Goal: Information Seeking & Learning: Find specific fact

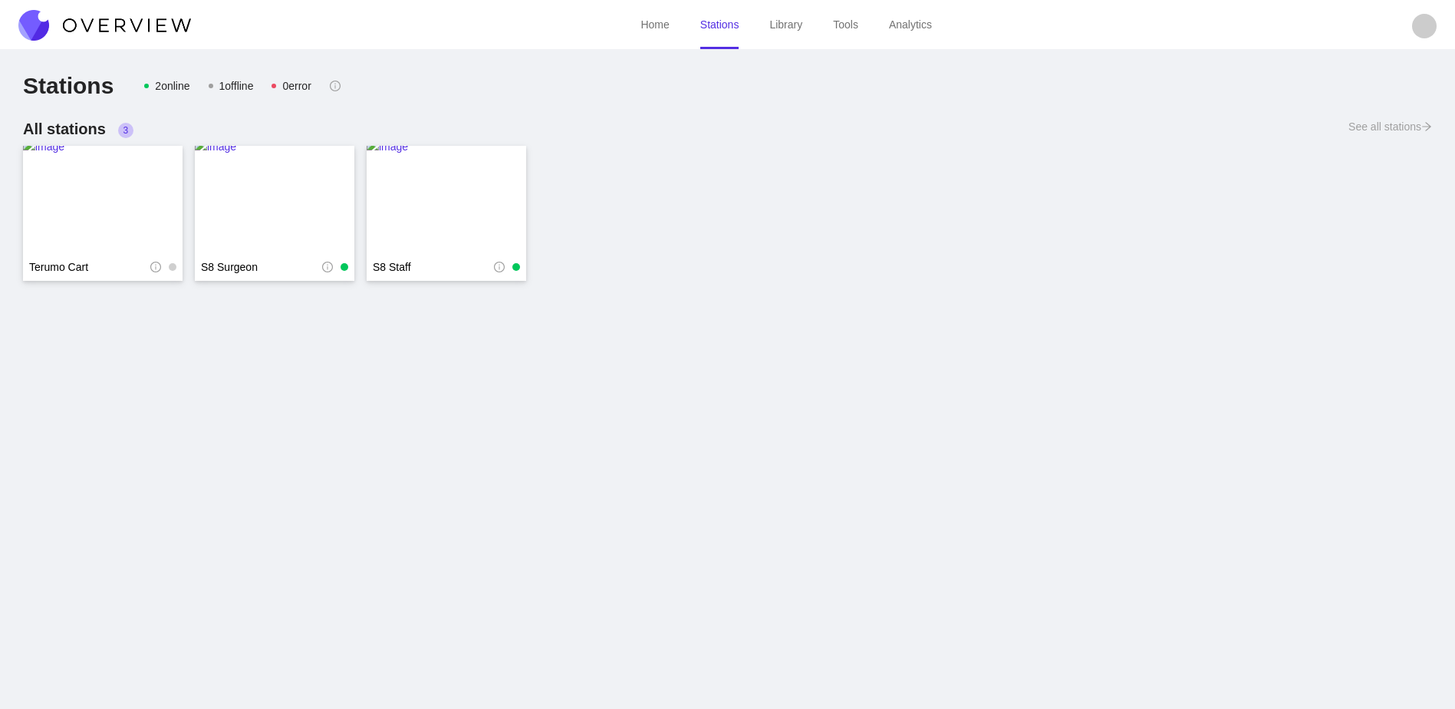
click at [790, 20] on link "Library" at bounding box center [785, 24] width 33 height 12
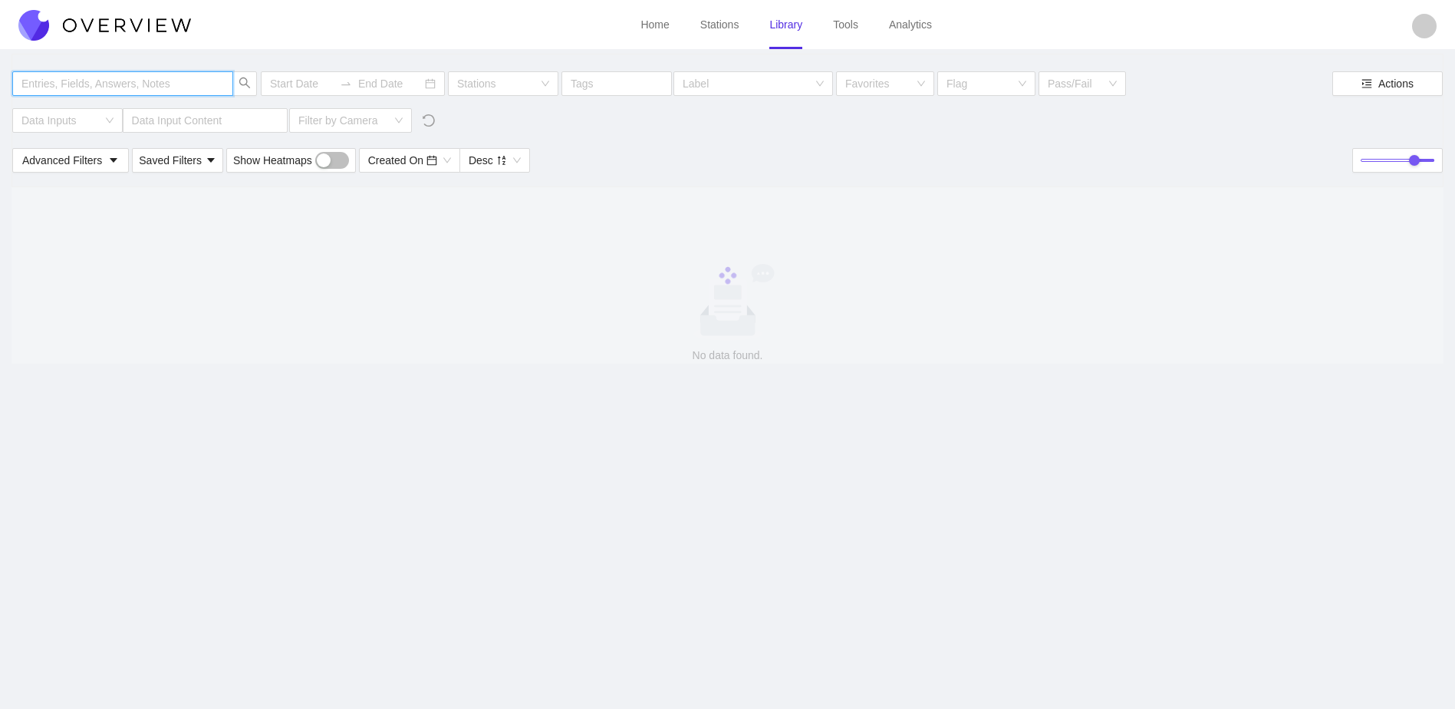
click at [92, 88] on input "text" at bounding box center [114, 83] width 187 height 17
drag, startPoint x: 98, startPoint y: 81, endPoint x: -3, endPoint y: 93, distance: 102.0
click at [0, 93] on html "Home Stations Library Tools Analytics 25-04693 Stations Tags Label Favorites Fl…" at bounding box center [727, 354] width 1455 height 709
type input "25-04693"
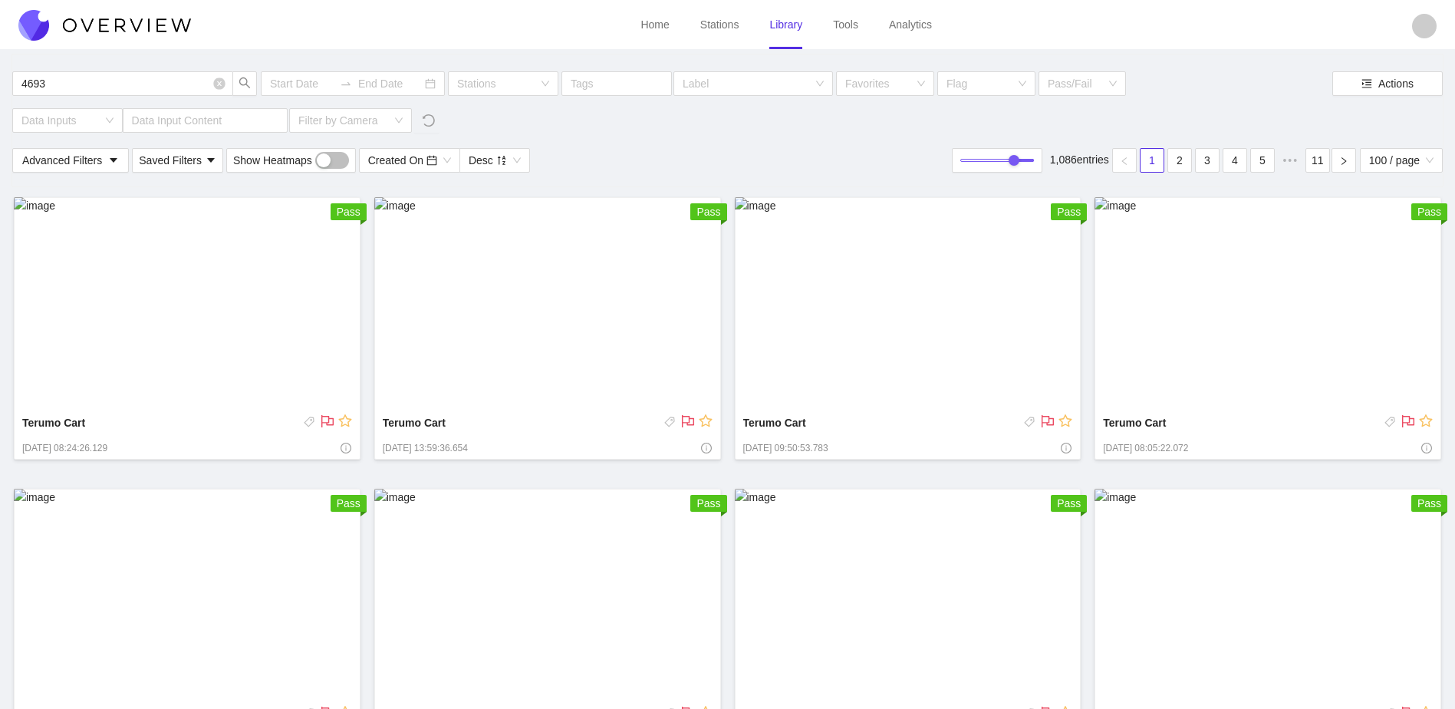
click at [251, 315] on img at bounding box center [187, 303] width 347 height 213
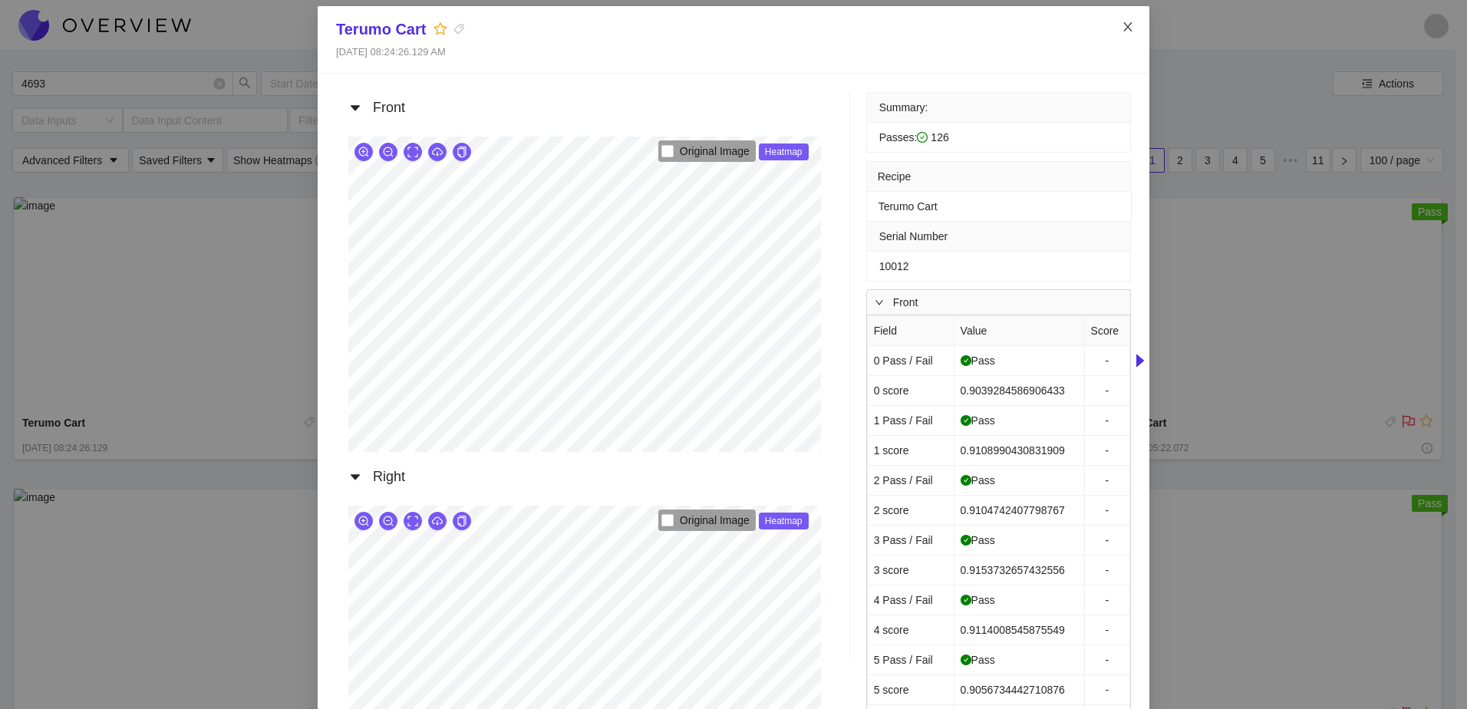
click at [1123, 27] on icon "close" at bounding box center [1127, 26] width 8 height 9
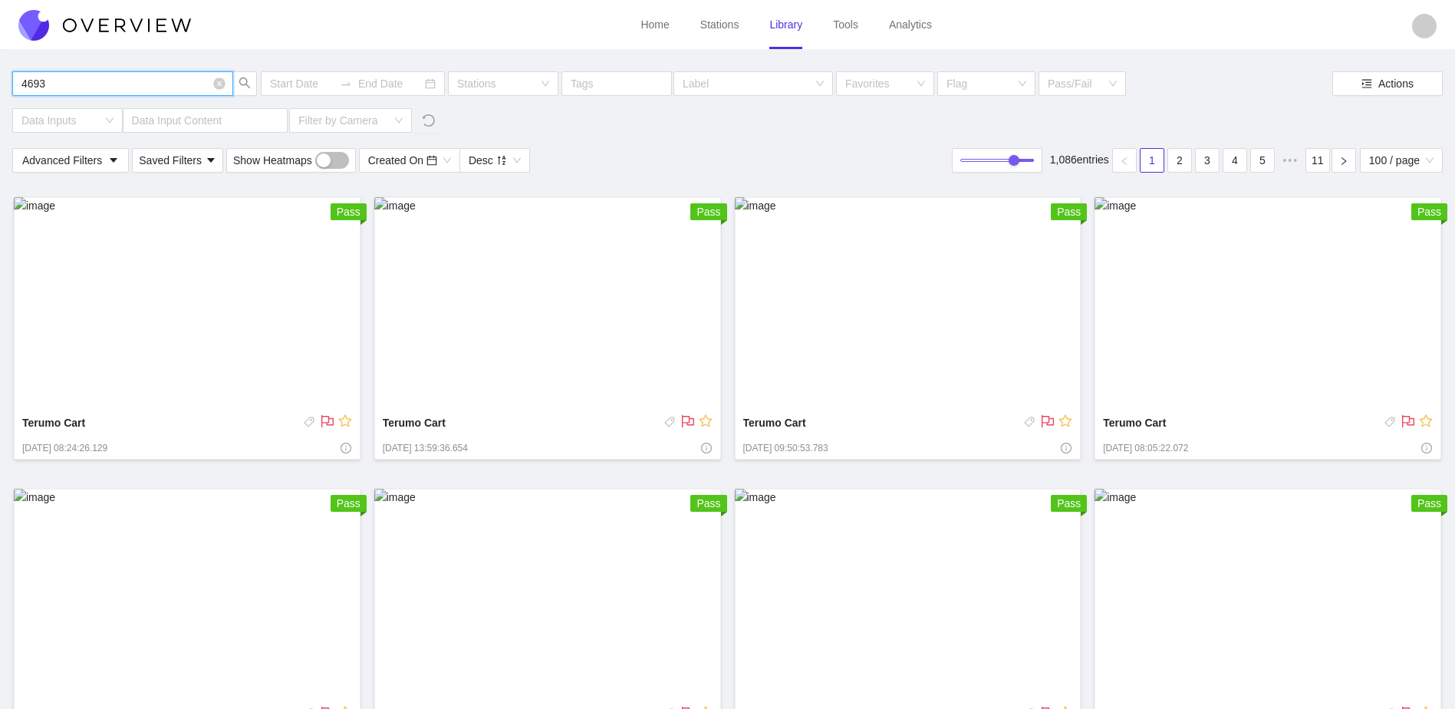
click at [21, 90] on input "4693" at bounding box center [114, 83] width 187 height 17
type input "25-4693"
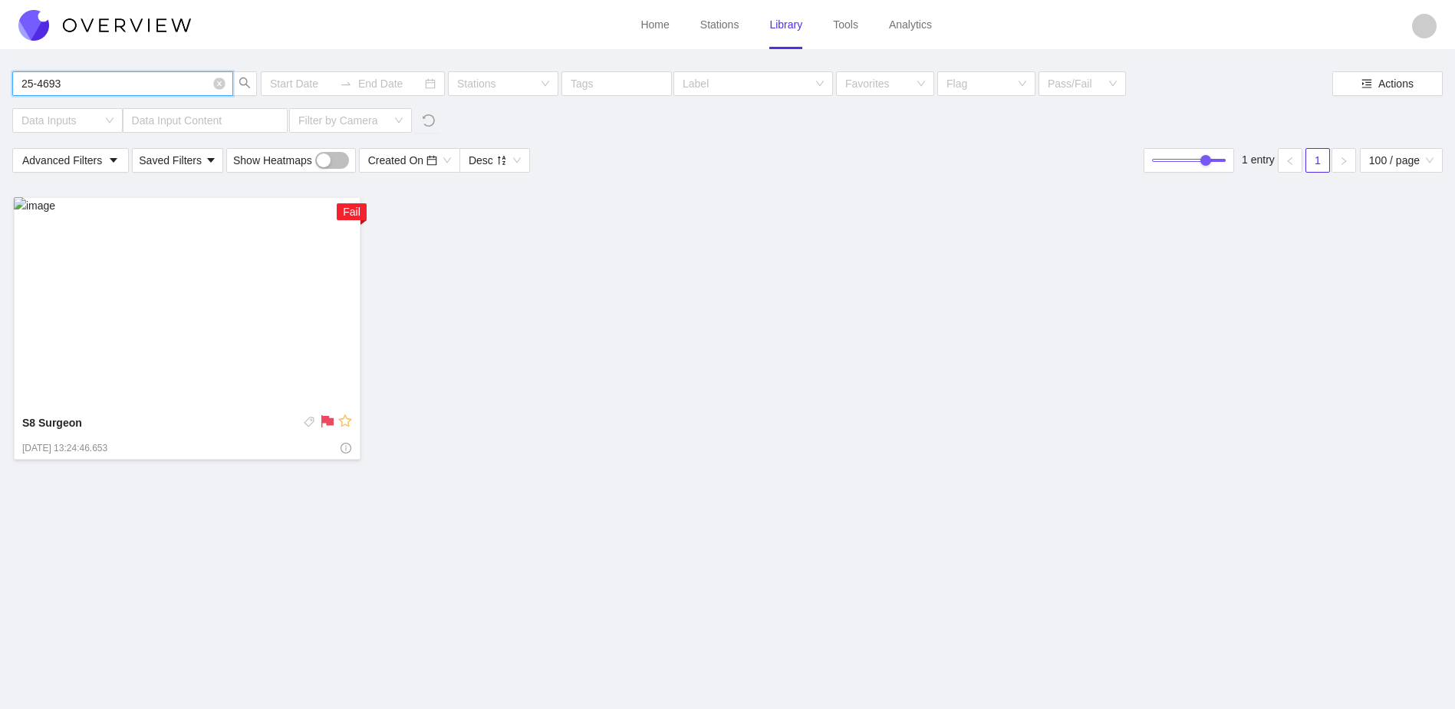
click at [209, 344] on img at bounding box center [187, 303] width 347 height 213
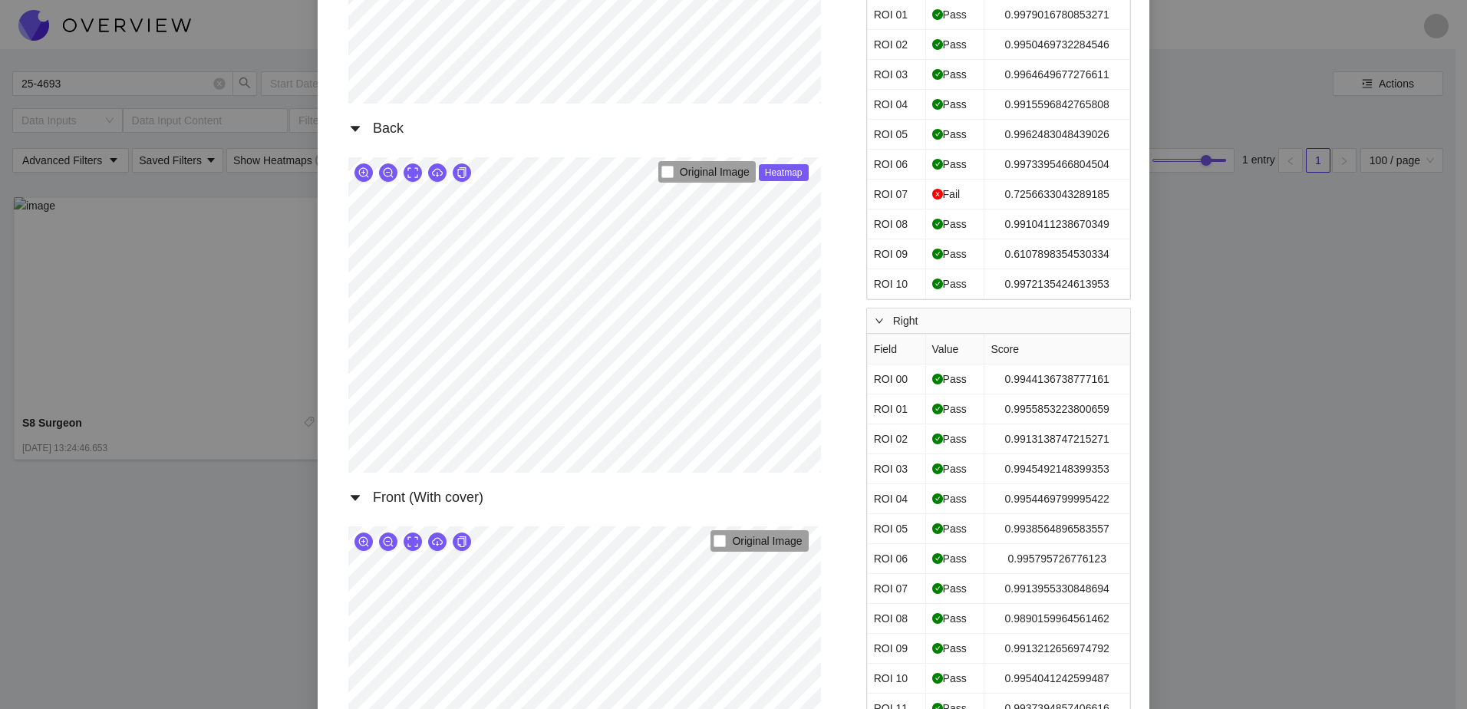
scroll to position [1074, 0]
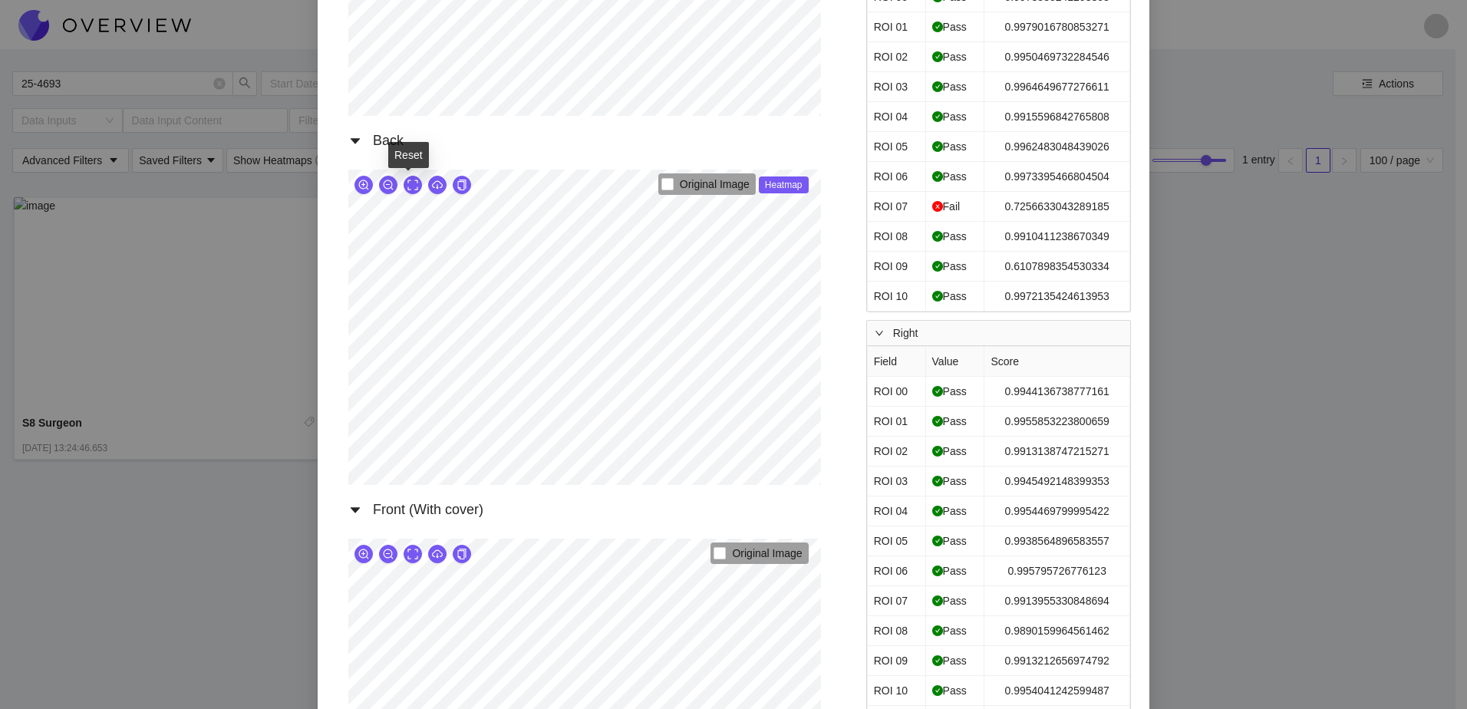
click at [408, 186] on icon "expand" at bounding box center [412, 185] width 11 height 11
click at [358, 183] on icon "zoom-in" at bounding box center [363, 185] width 11 height 11
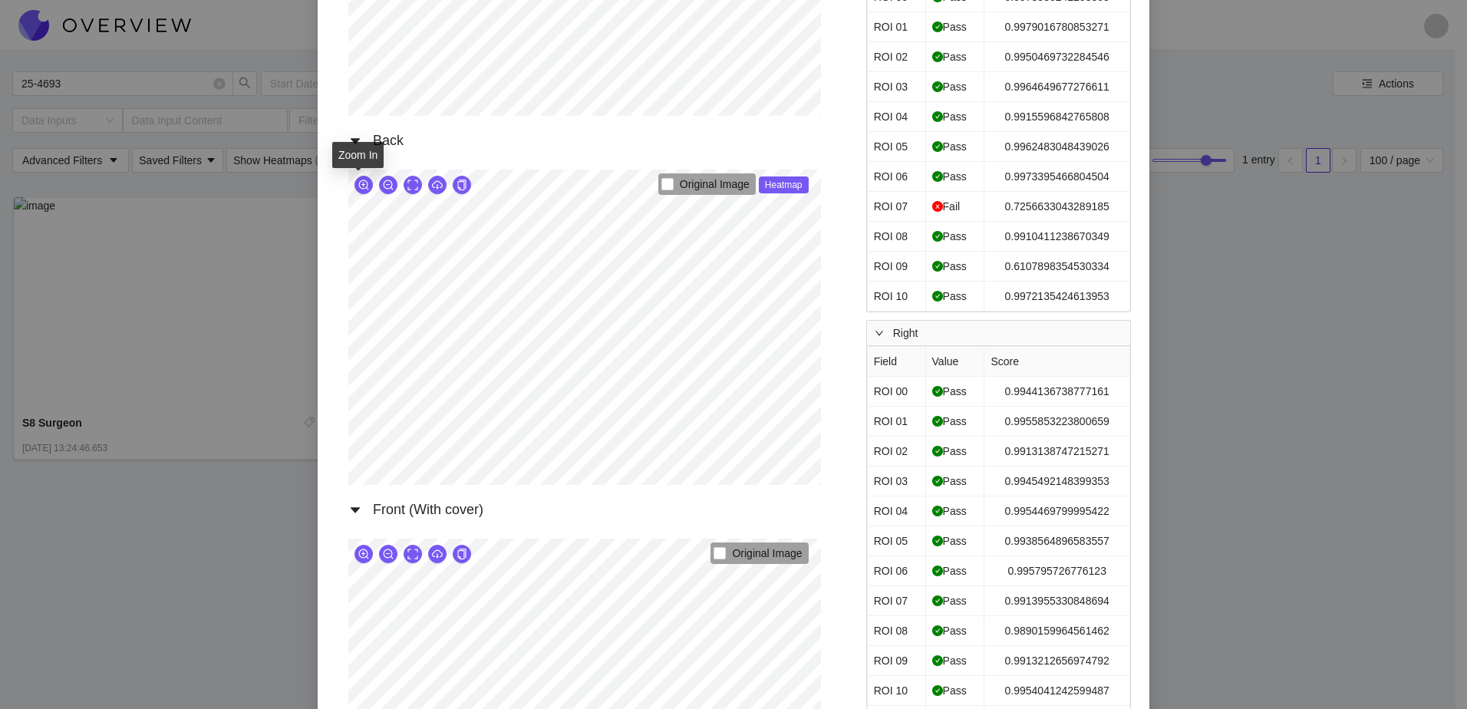
click at [358, 183] on icon "zoom-in" at bounding box center [363, 185] width 11 height 11
click at [552, 70] on div "Front Original Image Heatmap Left Original Image Heatmap Right Original Image H…" at bounding box center [584, 494] width 497 height 2952
click at [608, 173] on div "Original Image Heatmap" at bounding box center [584, 327] width 473 height 315
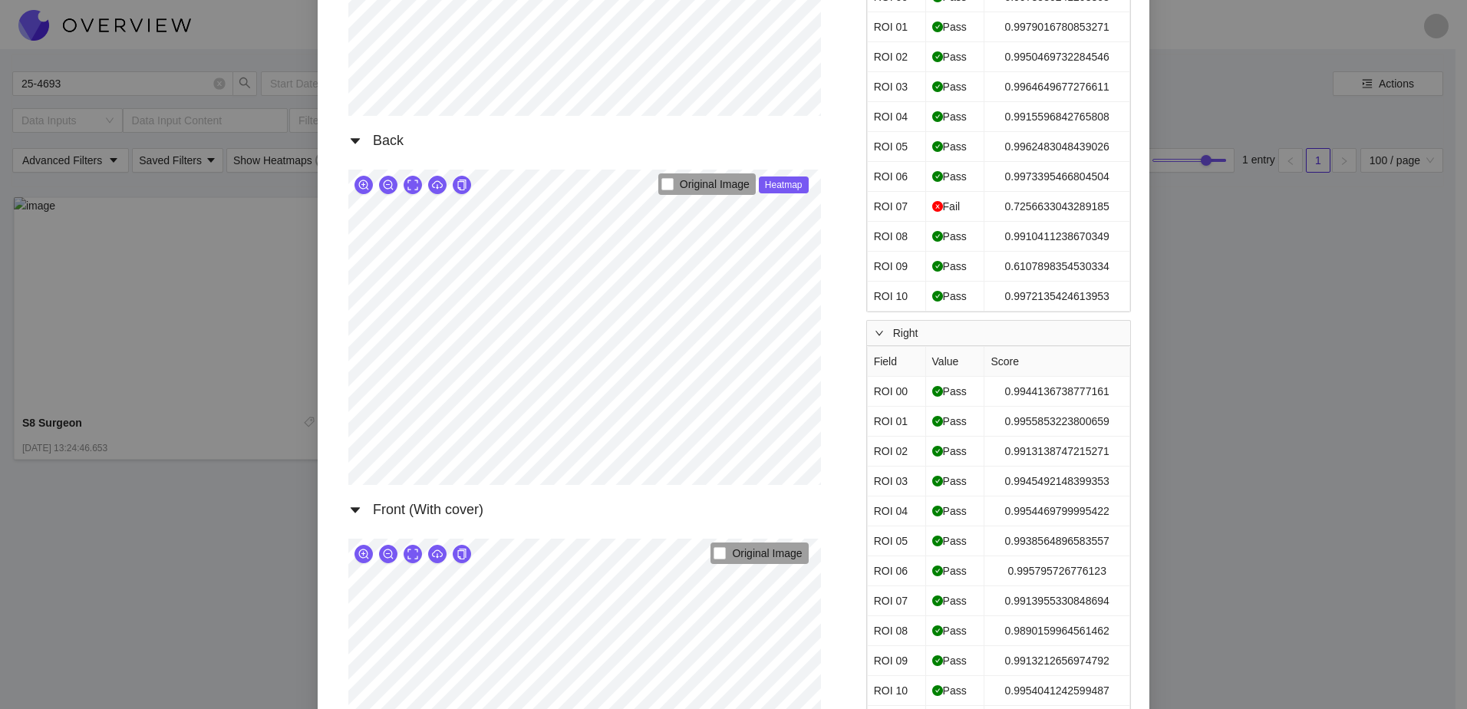
click at [626, 169] on div "Original Image Heatmap" at bounding box center [584, 327] width 497 height 334
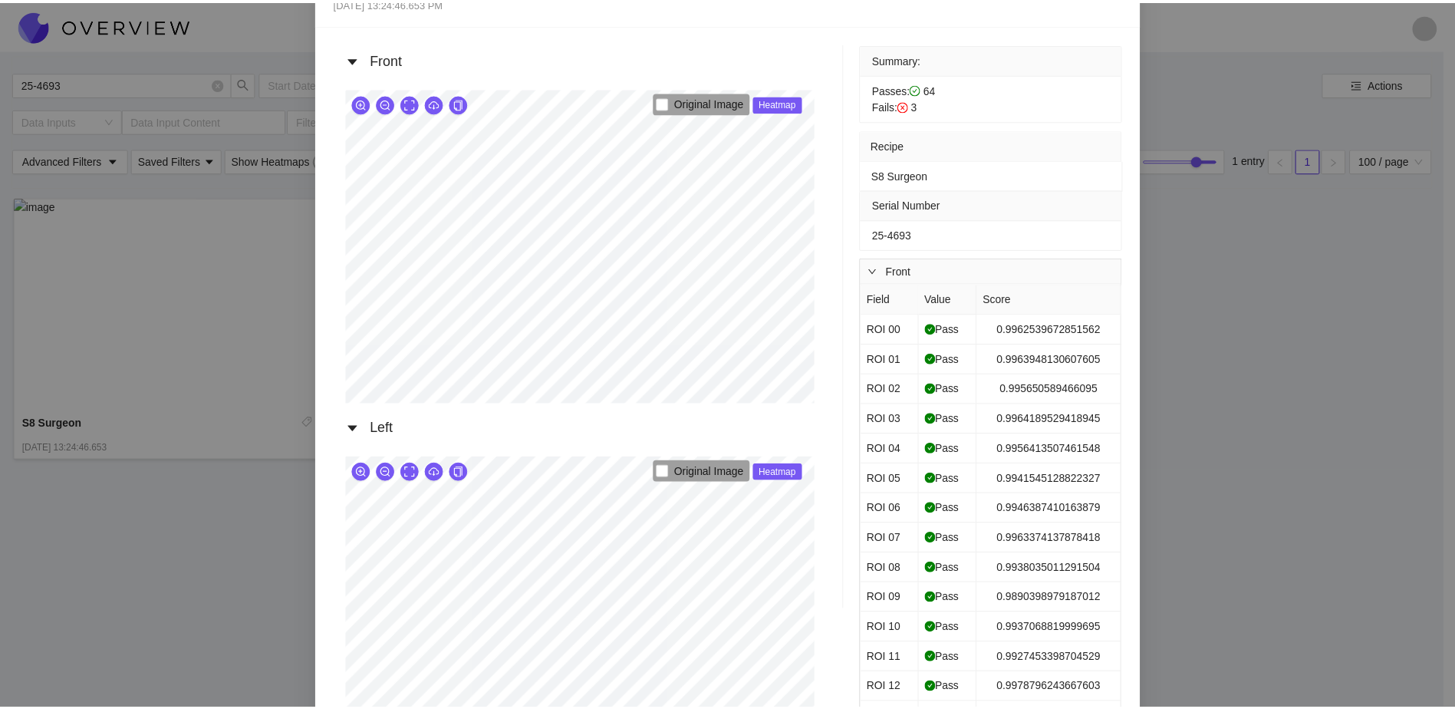
scroll to position [0, 0]
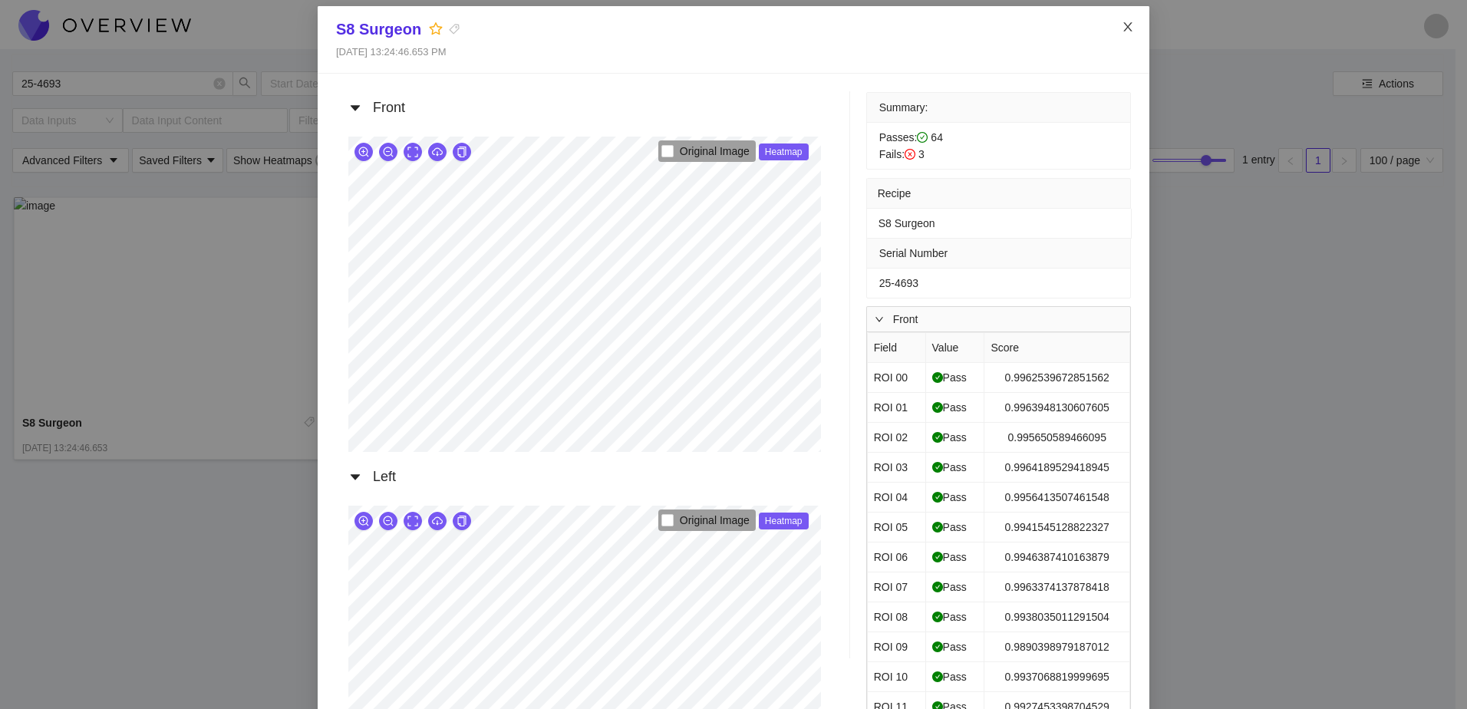
click at [1123, 25] on icon "close" at bounding box center [1127, 26] width 8 height 9
